Goal: Transaction & Acquisition: Purchase product/service

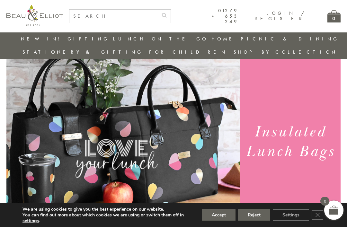
scroll to position [28, 0]
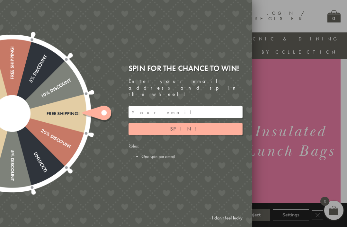
click at [234, 224] on link "I don't feel lucky" at bounding box center [227, 218] width 37 height 12
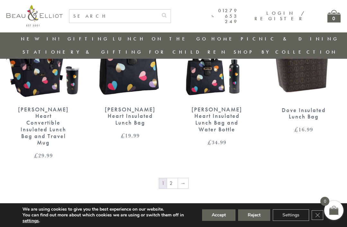
scroll to position [978, 0]
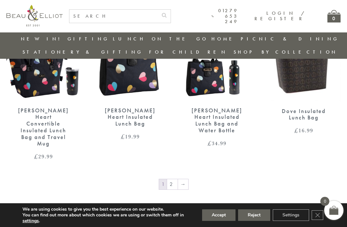
click at [187, 179] on link "→" at bounding box center [183, 184] width 10 height 10
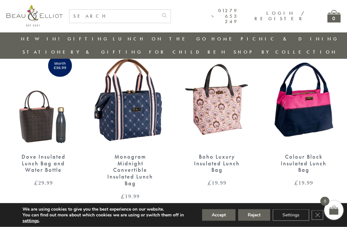
scroll to position [239, 6]
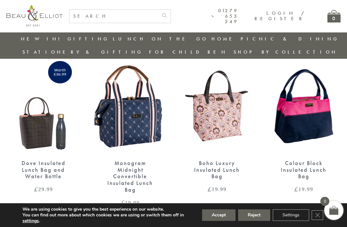
click at [234, 106] on img at bounding box center [217, 106] width 74 height 96
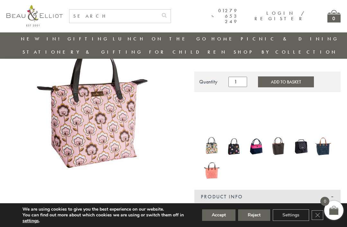
scroll to position [63, 0]
click at [304, 137] on img at bounding box center [301, 147] width 16 height 21
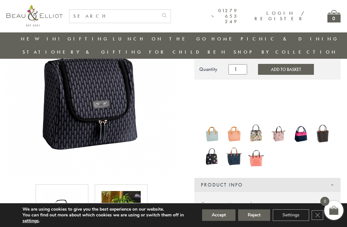
scroll to position [87, 0]
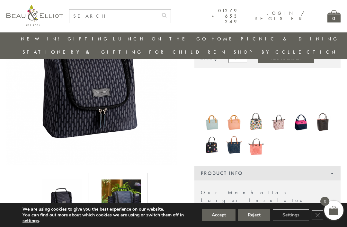
click at [236, 112] on img at bounding box center [234, 122] width 16 height 21
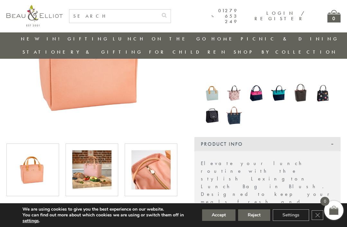
scroll to position [54, 0]
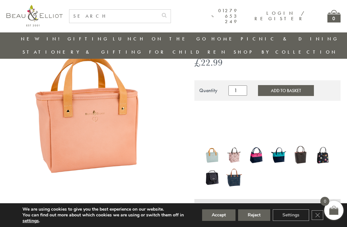
click at [261, 145] on img at bounding box center [257, 155] width 16 height 21
